Goal: Browse casually

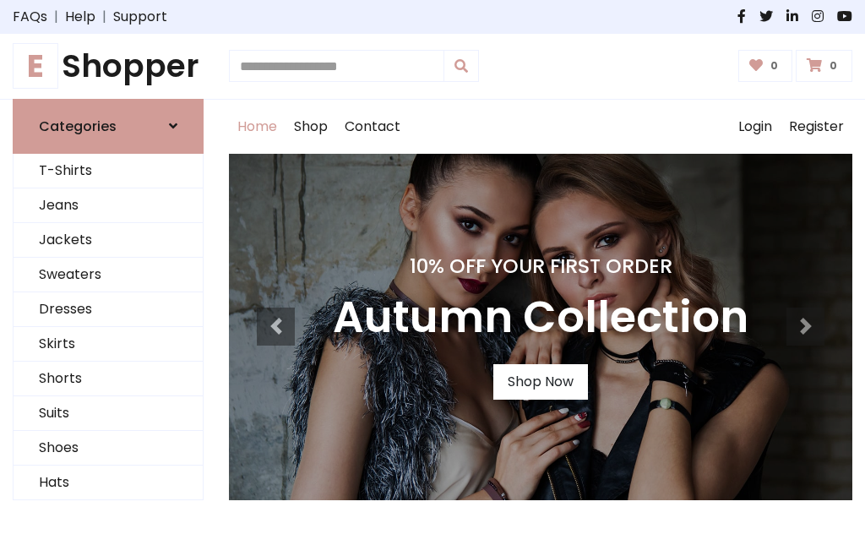
click at [433, 278] on h4 "10% Off Your First Order" at bounding box center [541, 266] width 416 height 24
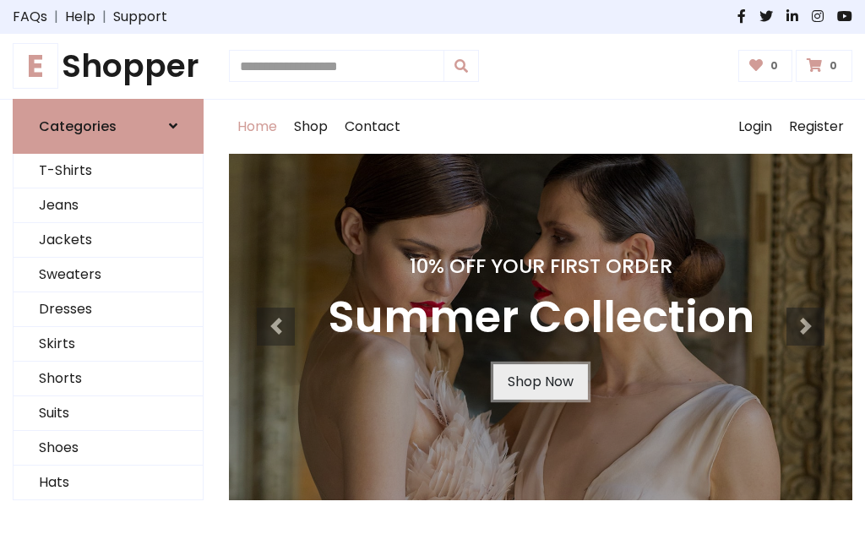
click at [540, 381] on link "Shop Now" at bounding box center [540, 381] width 95 height 35
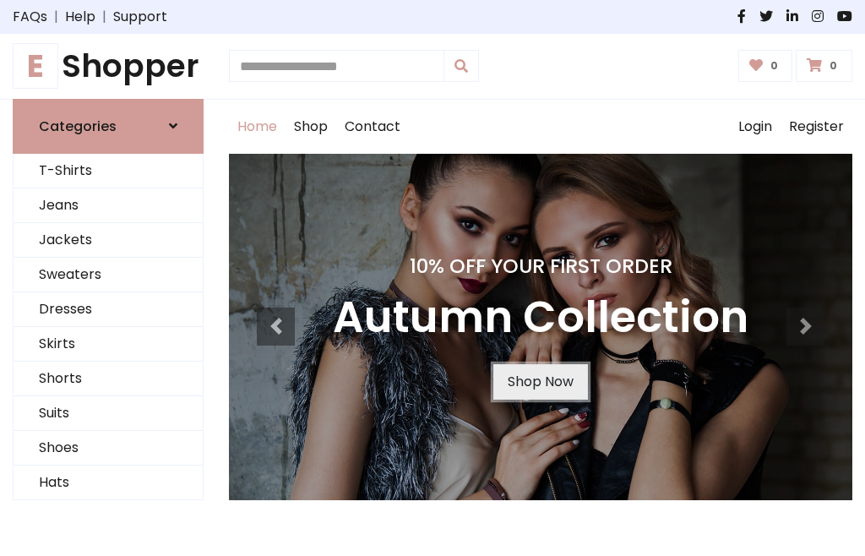
click at [540, 381] on link "Shop Now" at bounding box center [540, 381] width 95 height 35
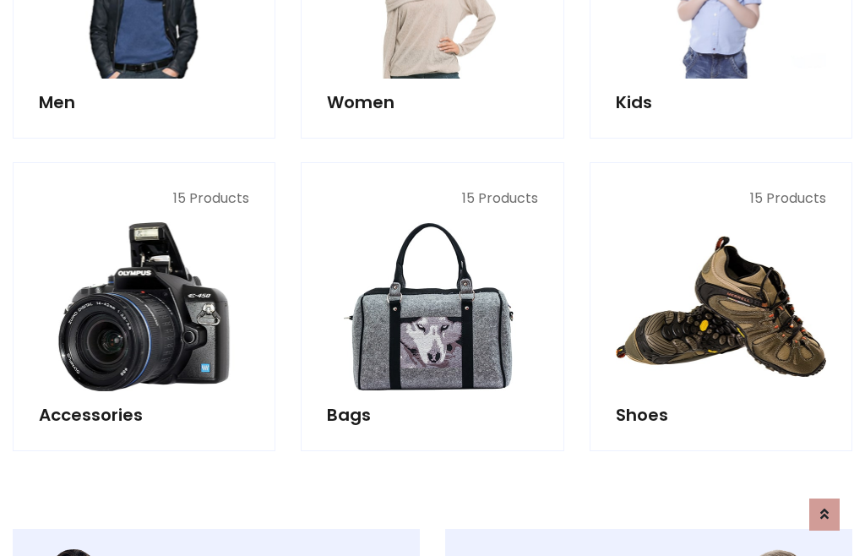
scroll to position [1685, 0]
